Goal: Navigation & Orientation: Understand site structure

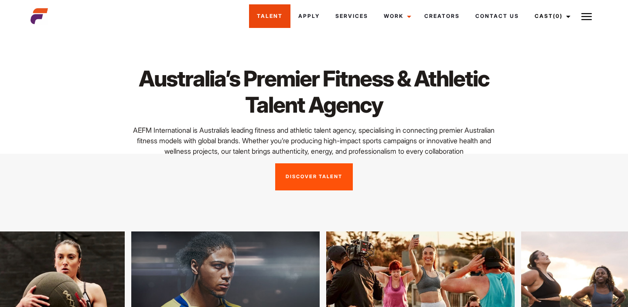
click at [269, 14] on link "Talent" at bounding box center [269, 16] width 41 height 24
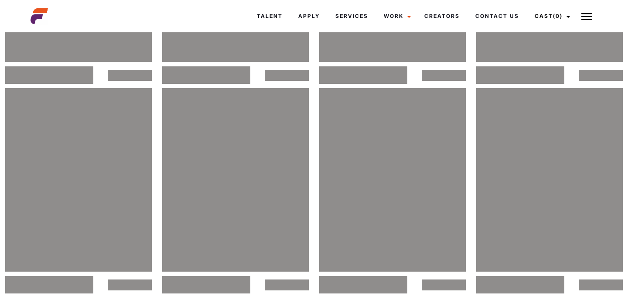
scroll to position [987, 0]
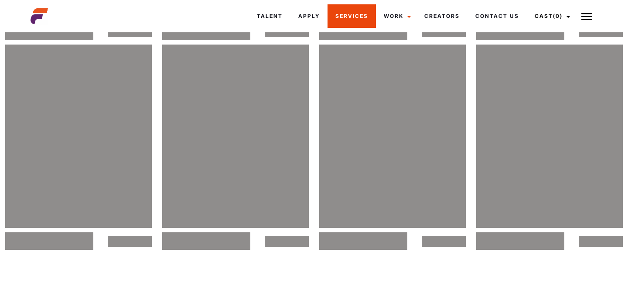
click at [340, 20] on link "Services" at bounding box center [352, 16] width 48 height 24
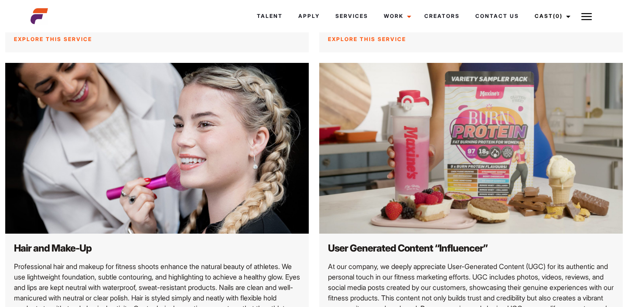
scroll to position [808, 0]
